Goal: Task Accomplishment & Management: Manage account settings

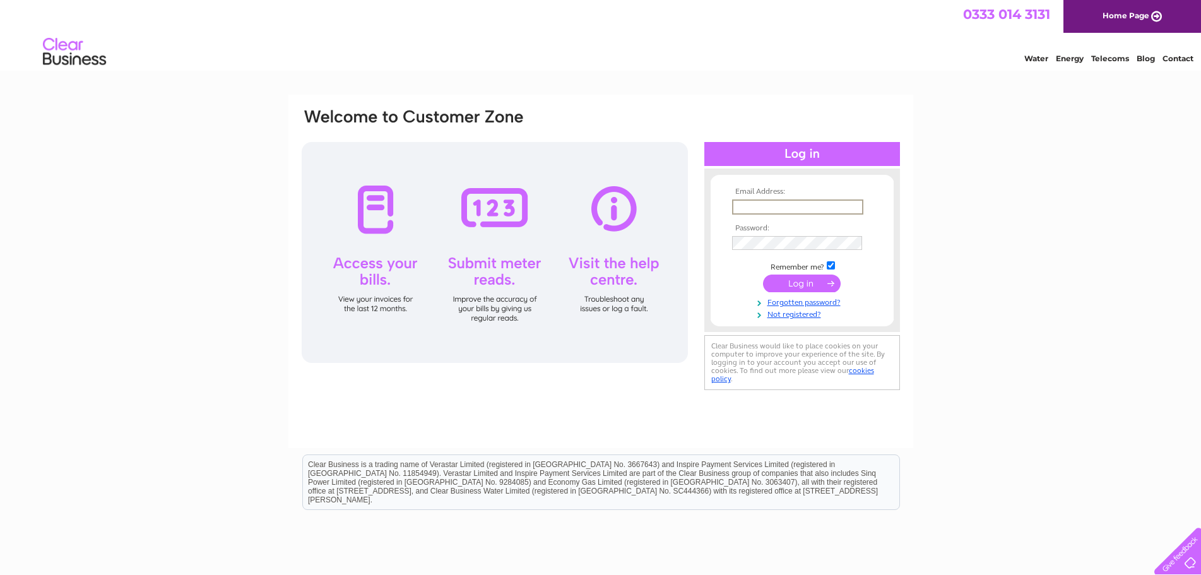
type input "finance@calachildcare.co.uk"
click at [801, 283] on input "submit" at bounding box center [802, 283] width 78 height 18
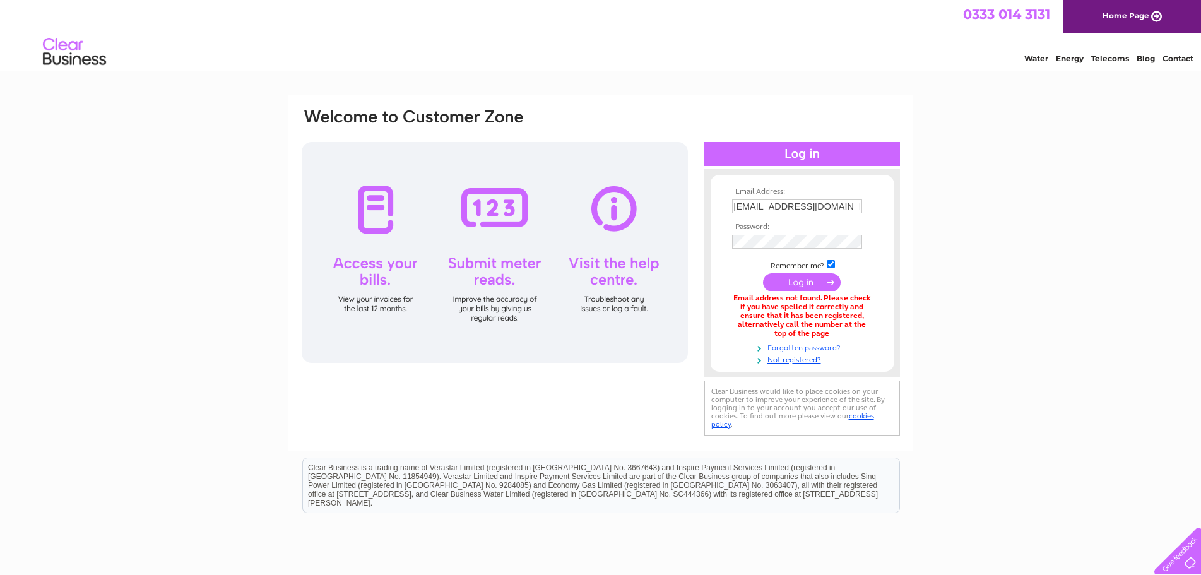
click at [810, 347] on link "Forgotten password?" at bounding box center [803, 347] width 143 height 12
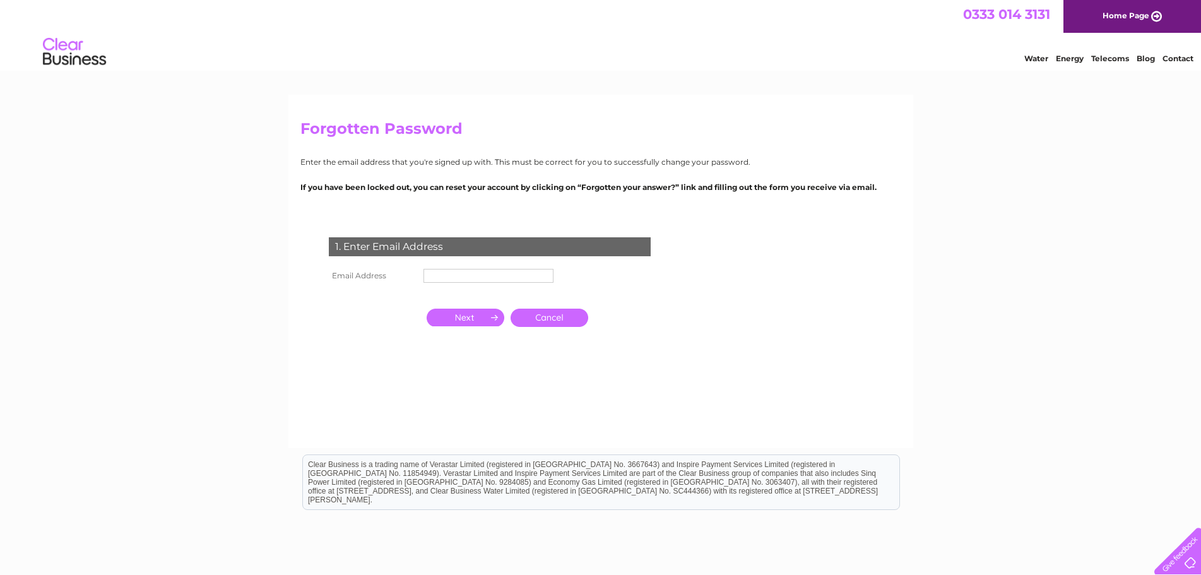
click at [446, 276] on input "text" at bounding box center [488, 276] width 130 height 14
type input "[EMAIL_ADDRESS][DOMAIN_NAME]"
click at [467, 321] on input "button" at bounding box center [466, 319] width 78 height 18
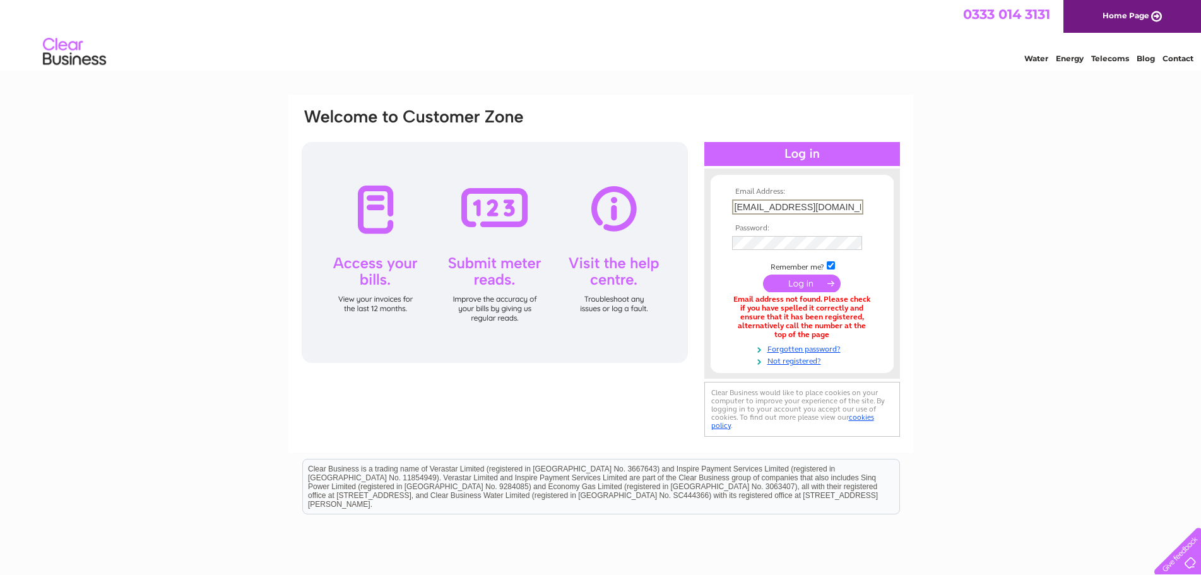
drag, startPoint x: 857, startPoint y: 206, endPoint x: 681, endPoint y: 206, distance: 176.0
click at [681, 206] on div "Email Address: finance@calachildcare.co.uk Password:" at bounding box center [600, 273] width 601 height 333
click at [839, 207] on input "[PERSON_NAME][EMAIL_ADDRESS][DOMAIN_NAME]" at bounding box center [797, 206] width 130 height 14
drag, startPoint x: 852, startPoint y: 208, endPoint x: 632, endPoint y: 208, distance: 219.6
click at [632, 208] on div "Email Address: v.bruce@calachildcare.co.uk Password:" at bounding box center [600, 273] width 601 height 333
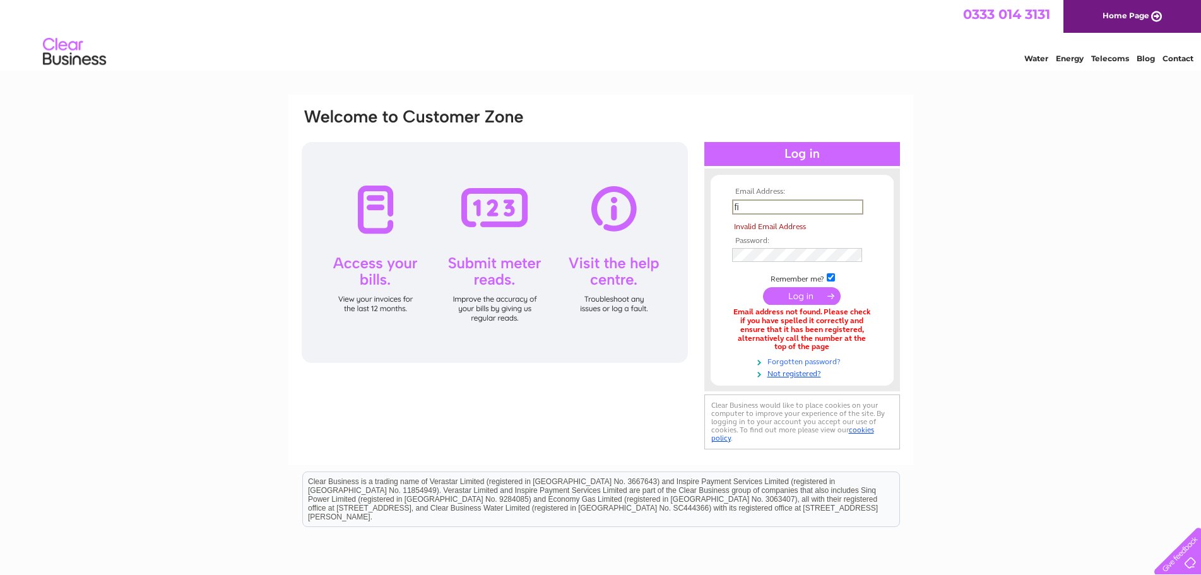
type input "fi"
click at [796, 362] on link "Forgotten password?" at bounding box center [803, 361] width 143 height 12
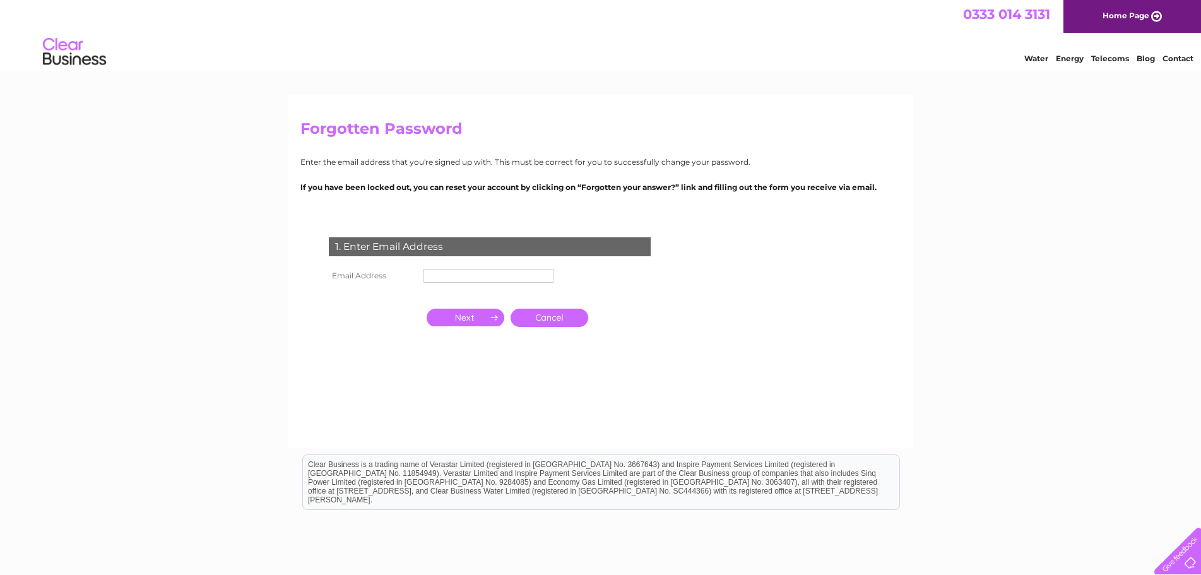
click at [476, 274] on input "text" at bounding box center [488, 276] width 130 height 14
type input "[EMAIL_ADDRESS][DOMAIN_NAME]"
click at [457, 321] on input "button" at bounding box center [466, 319] width 78 height 18
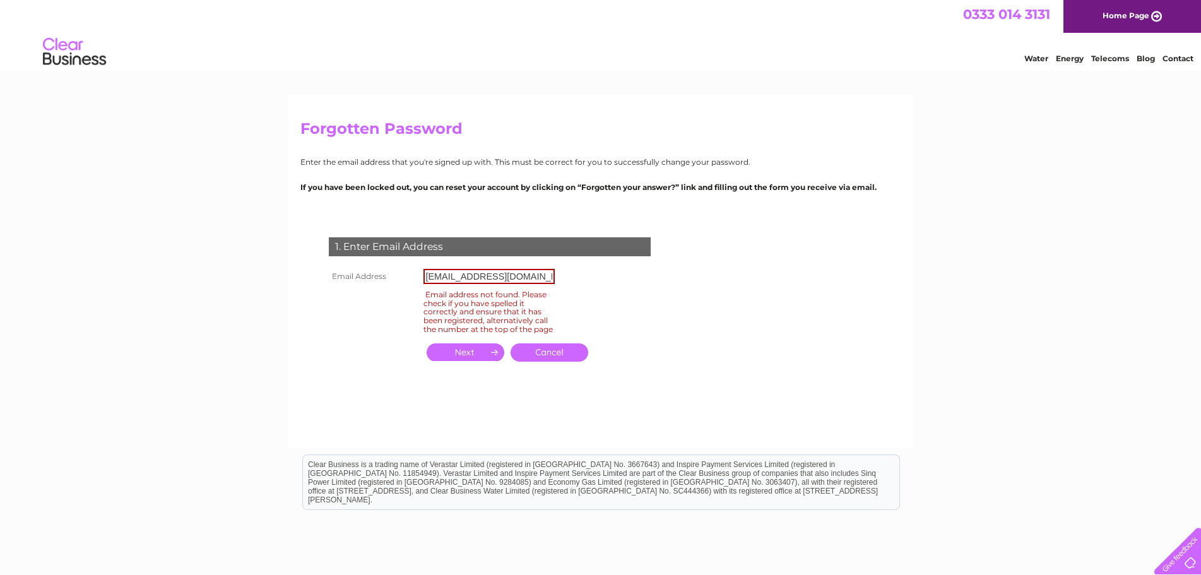
click at [534, 360] on link "Cancel" at bounding box center [549, 352] width 78 height 18
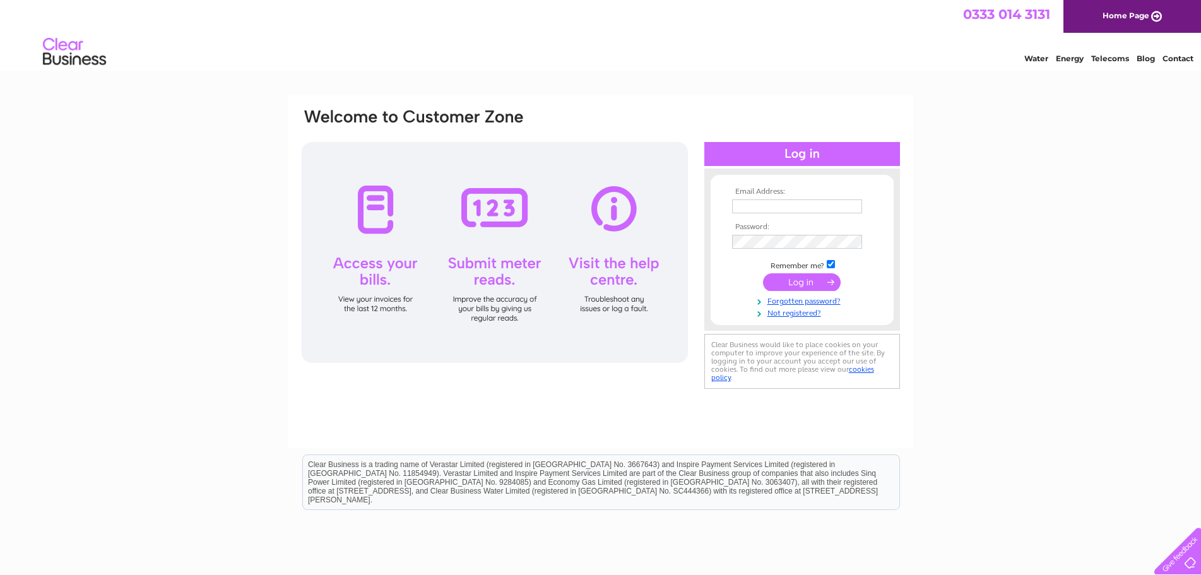
click at [746, 215] on td at bounding box center [802, 206] width 146 height 20
click at [747, 204] on input "text" at bounding box center [797, 206] width 131 height 15
type input "[PERSON_NAME][EMAIL_ADDRESS][DOMAIN_NAME]"
click at [1128, 16] on link "Home Page" at bounding box center [1132, 16] width 138 height 33
